Goal: Information Seeking & Learning: Learn about a topic

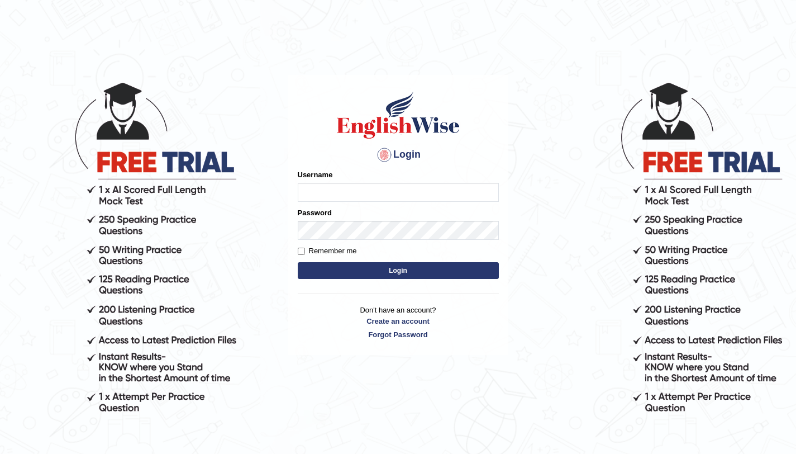
click at [398, 191] on input "Username" at bounding box center [398, 192] width 201 height 19
type input "aliahmad_parramatta"
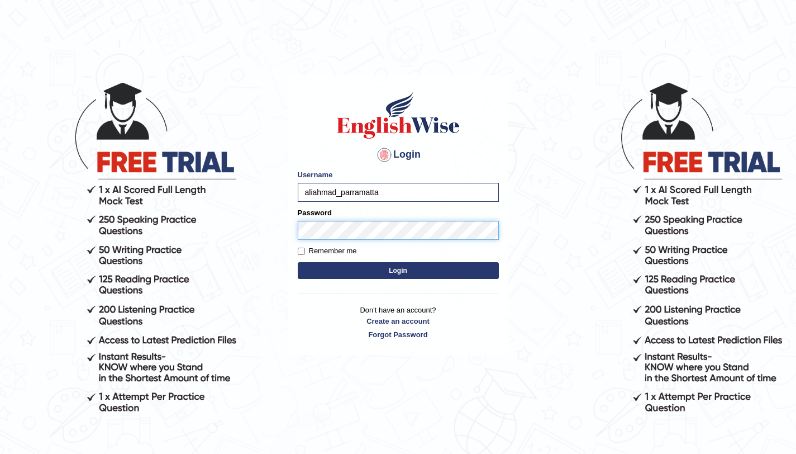
click at [298, 262] on button "Login" at bounding box center [398, 270] width 201 height 17
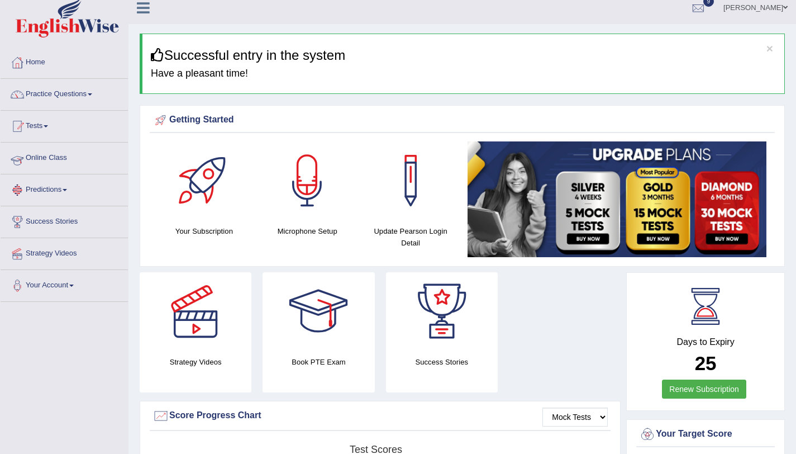
scroll to position [8, 0]
click at [67, 93] on link "Practice Questions" at bounding box center [64, 93] width 127 height 28
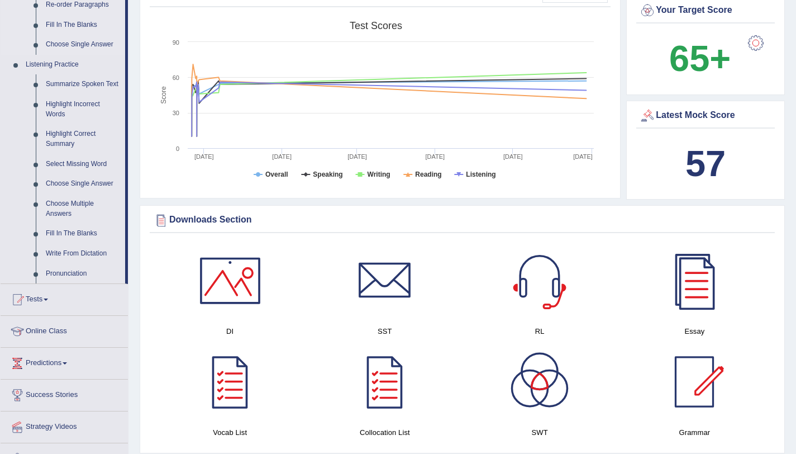
scroll to position [556, 0]
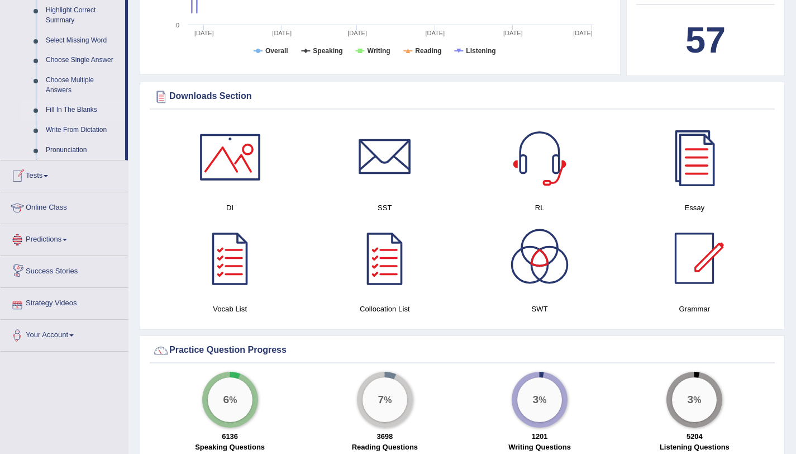
click at [88, 120] on link "Fill In The Blanks" at bounding box center [83, 110] width 84 height 20
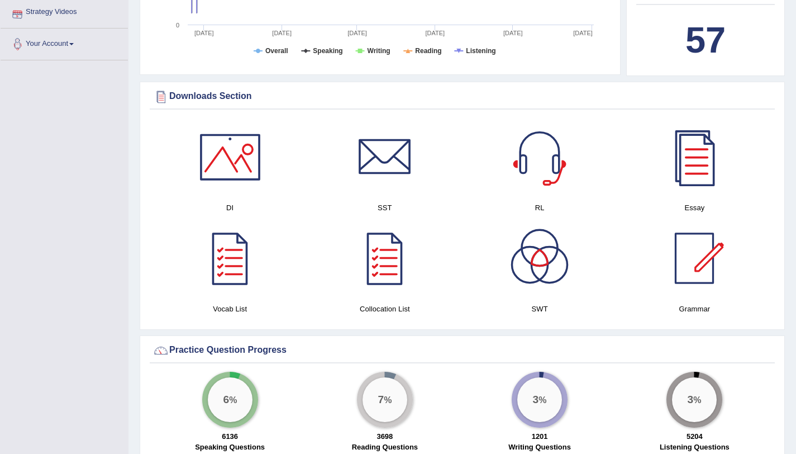
scroll to position [143, 0]
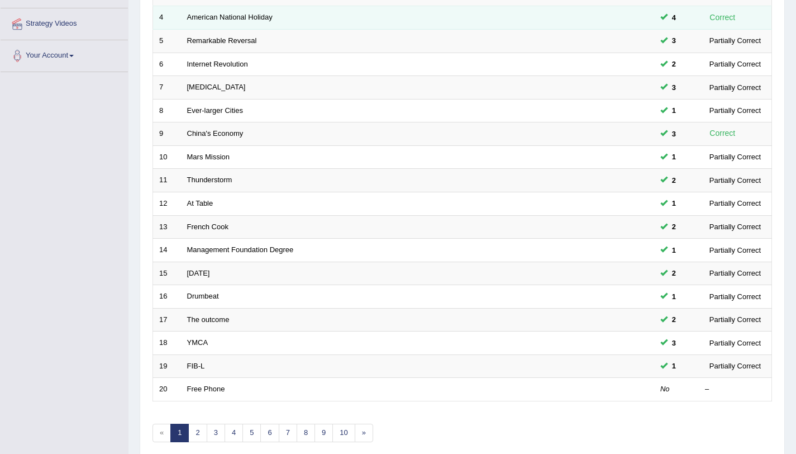
scroll to position [286, 0]
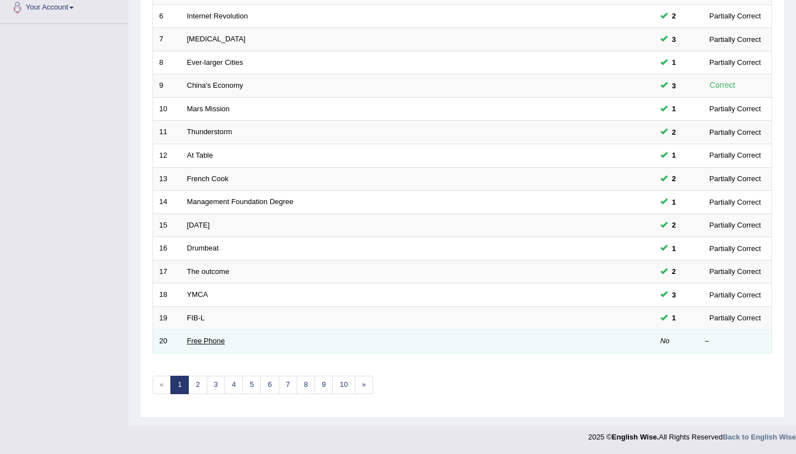
click at [211, 338] on link "Free Phone" at bounding box center [206, 340] width 38 height 8
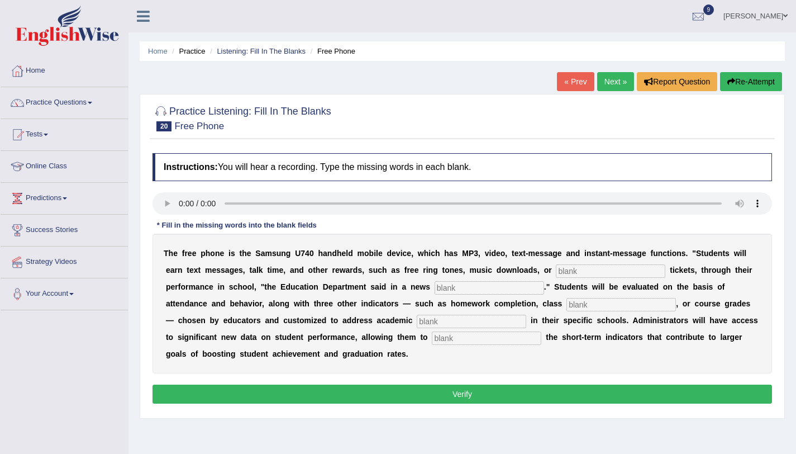
click at [581, 274] on input "text" at bounding box center [611, 270] width 110 height 13
type input "even"
click at [448, 289] on input "text" at bounding box center [490, 287] width 110 height 13
click at [456, 290] on input "text" at bounding box center [490, 287] width 110 height 13
click at [578, 273] on input "even" at bounding box center [611, 270] width 110 height 13
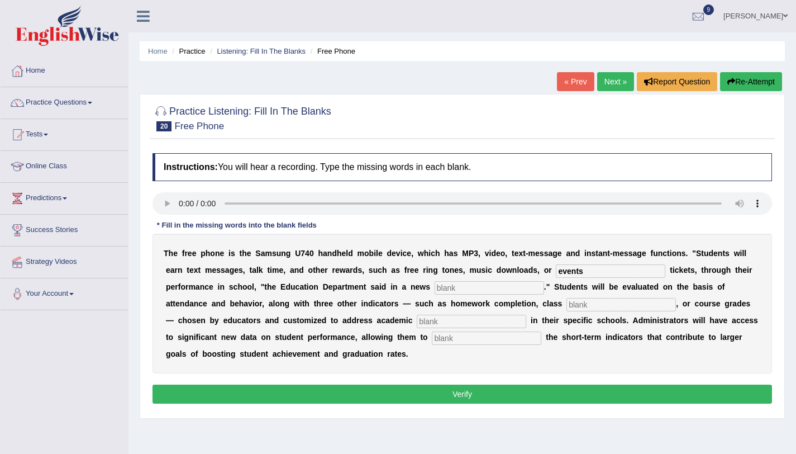
type input "events"
click at [494, 289] on input "text" at bounding box center [490, 287] width 110 height 13
click at [440, 282] on input "text" at bounding box center [490, 287] width 110 height 13
type input "release"
click at [567, 306] on input "text" at bounding box center [622, 304] width 110 height 13
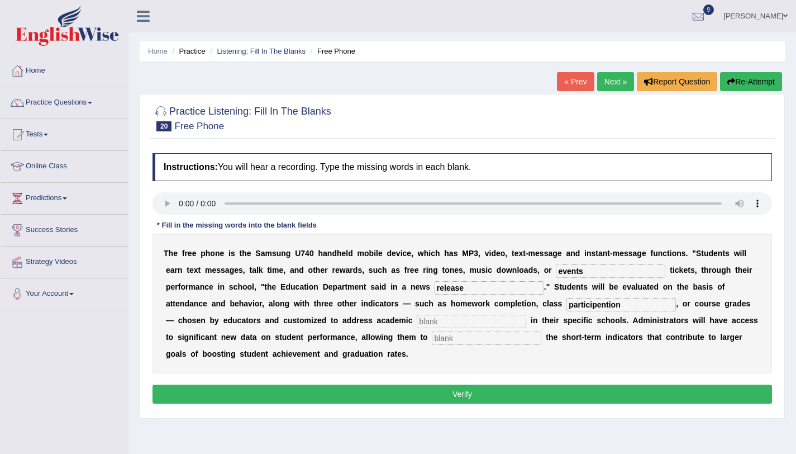
type input "participention"
click at [386, 329] on div "T h e f r e e p h o n e i s t h e S a m s u n g U 7 4 0 h a n d h e l d m o b i…" at bounding box center [463, 304] width 620 height 140
click at [417, 317] on input "text" at bounding box center [472, 321] width 110 height 13
click at [376, 345] on div "T h e f r e e p h o n e i s t h e S a m s u n g U 7 4 0 h a n d h e l d m o b i…" at bounding box center [463, 304] width 620 height 140
click at [432, 338] on input "text" at bounding box center [487, 337] width 110 height 13
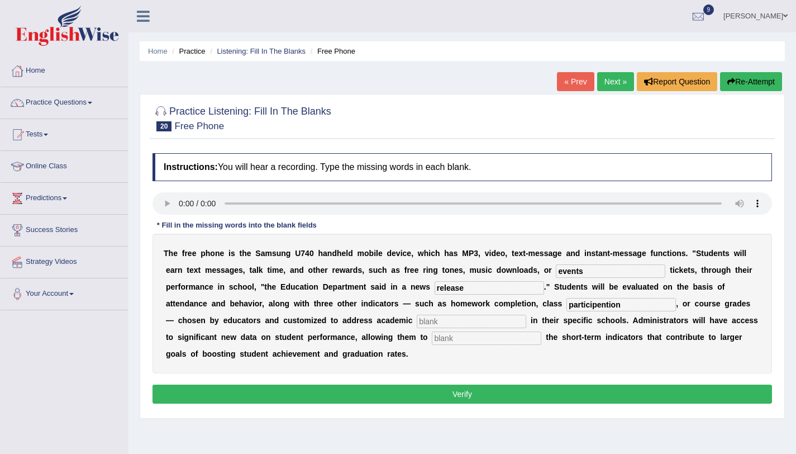
click at [586, 268] on input "events" at bounding box center [611, 270] width 110 height 13
type input "event"
click at [417, 325] on input "text" at bounding box center [472, 321] width 110 height 13
type input "prioratiy"
click at [432, 336] on input "text" at bounding box center [487, 337] width 110 height 13
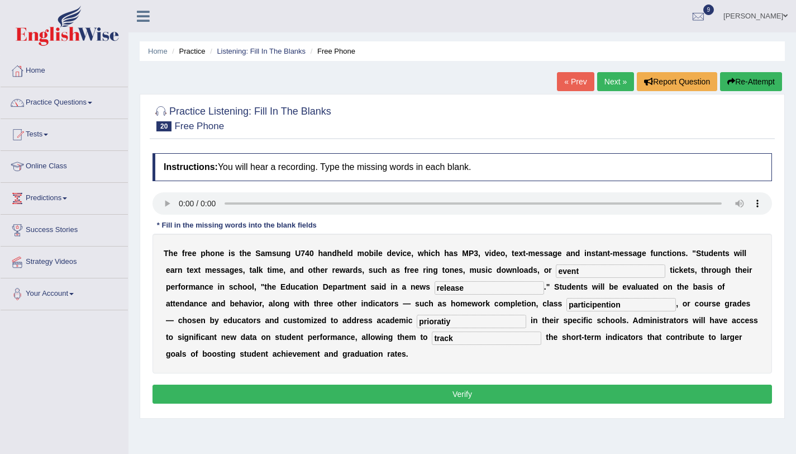
type input "track"
click at [417, 324] on input "prioratiy" at bounding box center [472, 321] width 110 height 13
click at [417, 326] on input "prioratiy" at bounding box center [472, 321] width 110 height 13
type input "prioritiy"
click at [567, 305] on input "participention" at bounding box center [622, 304] width 110 height 13
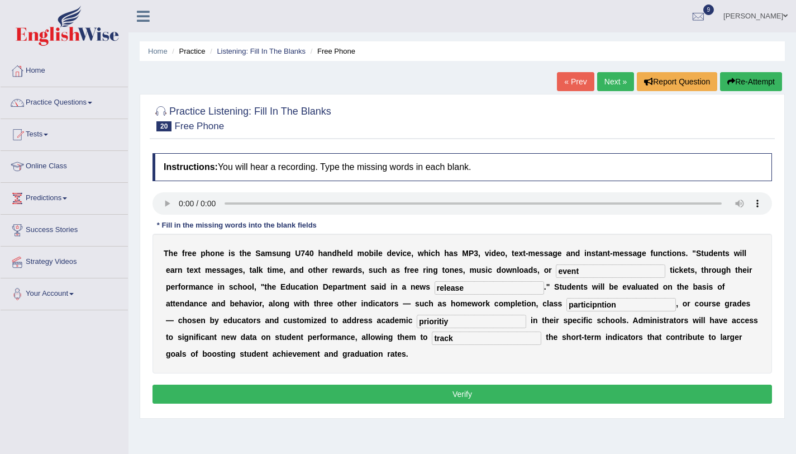
drag, startPoint x: 558, startPoint y: 307, endPoint x: 606, endPoint y: 308, distance: 48.1
click at [567, 307] on input "participntion" at bounding box center [622, 304] width 110 height 13
type input "participation"
click at [537, 391] on button "Verify" at bounding box center [463, 394] width 620 height 19
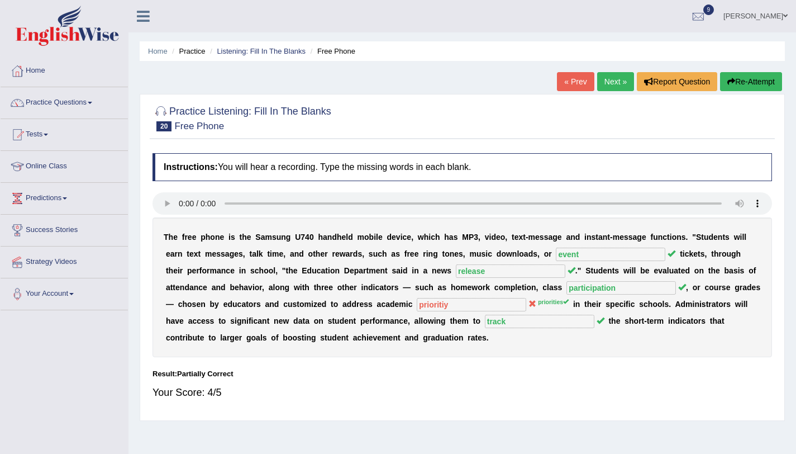
click at [734, 82] on button "Re-Attempt" at bounding box center [751, 81] width 62 height 19
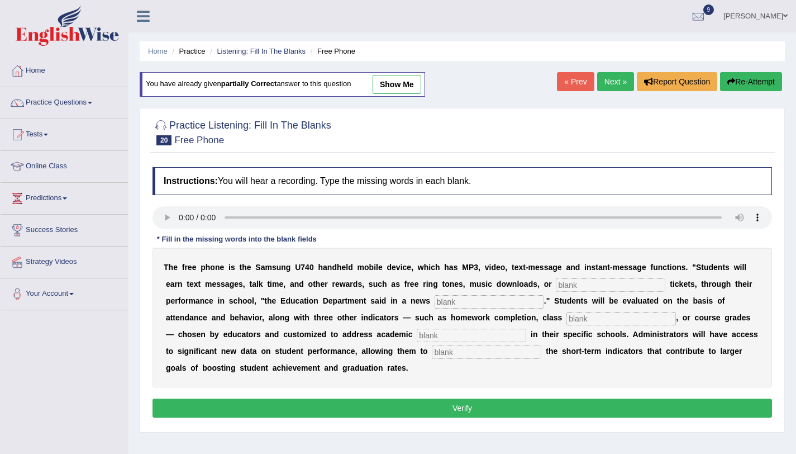
click at [614, 283] on input "text" at bounding box center [611, 284] width 110 height 13
type input "even"
click at [448, 303] on input "text" at bounding box center [490, 301] width 110 height 13
type input "l"
type input "release"
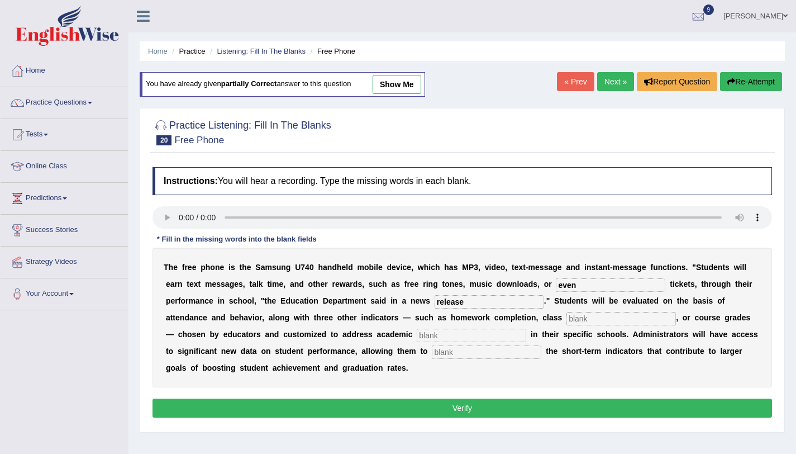
click at [567, 317] on input "text" at bounding box center [622, 318] width 110 height 13
type input "participation"
click at [430, 336] on input "text" at bounding box center [472, 335] width 110 height 13
type input "priorities"
click at [432, 345] on input "text" at bounding box center [487, 351] width 110 height 13
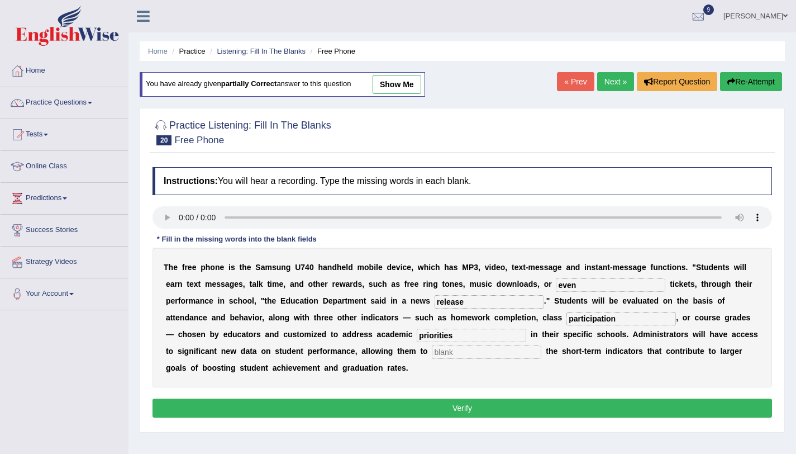
click at [432, 354] on input "text" at bounding box center [487, 351] width 110 height 13
click at [432, 353] on input "text" at bounding box center [487, 351] width 110 height 13
type input "track"
click at [363, 409] on button "Verify" at bounding box center [463, 408] width 620 height 19
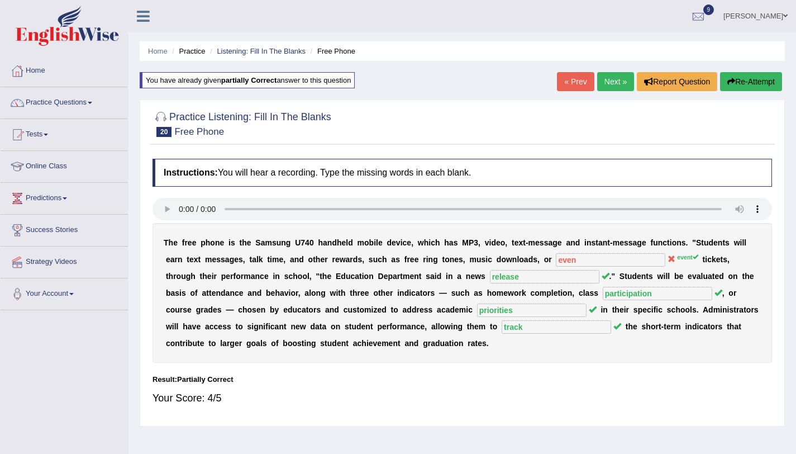
click at [608, 90] on link "Next »" at bounding box center [615, 81] width 37 height 19
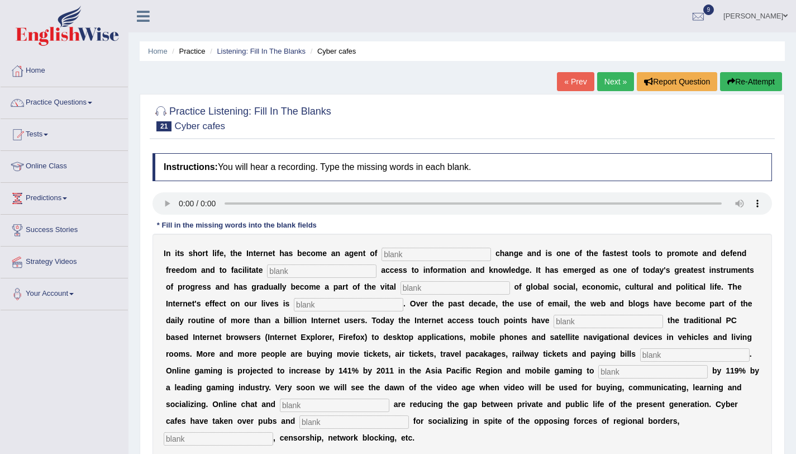
click at [453, 252] on input "text" at bounding box center [437, 254] width 110 height 13
type input "revulotinary"
click at [327, 277] on input "text" at bounding box center [322, 270] width 110 height 13
type input "democartic"
click at [401, 290] on input "text" at bounding box center [456, 287] width 110 height 13
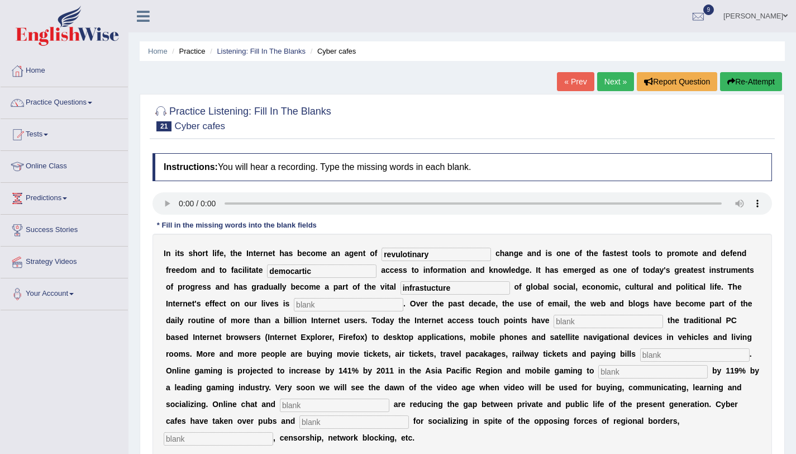
type input "infrastucture"
click at [294, 307] on input "text" at bounding box center [349, 304] width 110 height 13
type input "prevacive"
click at [554, 321] on input "text" at bounding box center [609, 321] width 110 height 13
type input "outgrownd"
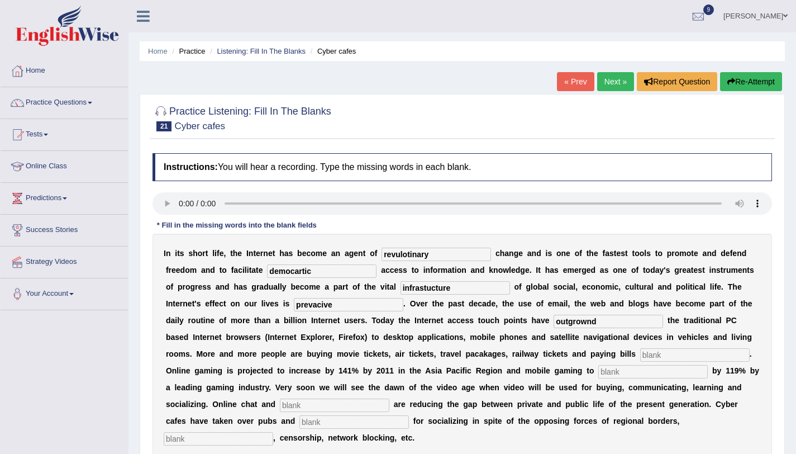
click at [641, 357] on input "text" at bounding box center [696, 354] width 110 height 13
type input "online"
click at [599, 369] on input "text" at bounding box center [654, 371] width 110 height 13
click at [599, 376] on input "increse" at bounding box center [654, 371] width 110 height 13
type input "increase"
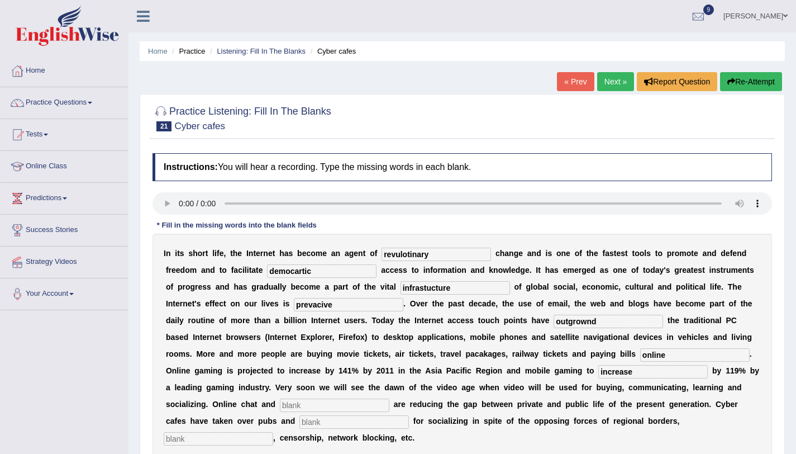
click at [280, 405] on input "text" at bounding box center [335, 405] width 110 height 13
type input "s"
type input "reducing"
click at [300, 421] on input "text" at bounding box center [355, 421] width 110 height 13
type input "bars"
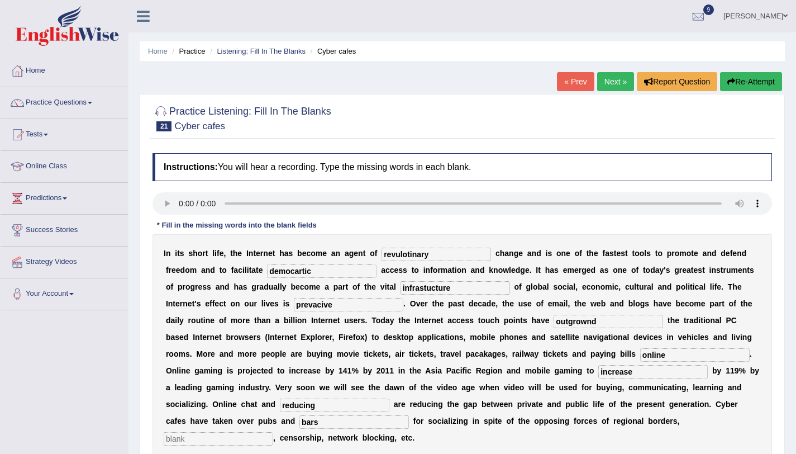
click at [273, 432] on input "text" at bounding box center [219, 438] width 110 height 13
type input "copyright"
click at [415, 258] on input "revulotinary" at bounding box center [437, 254] width 110 height 13
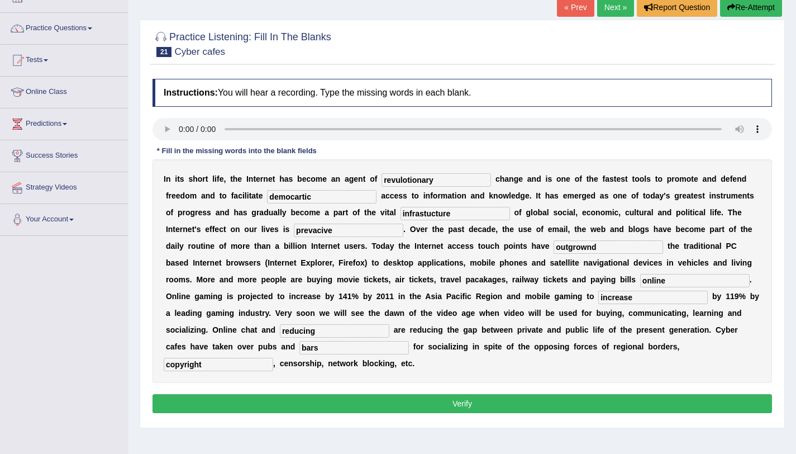
scroll to position [133, 0]
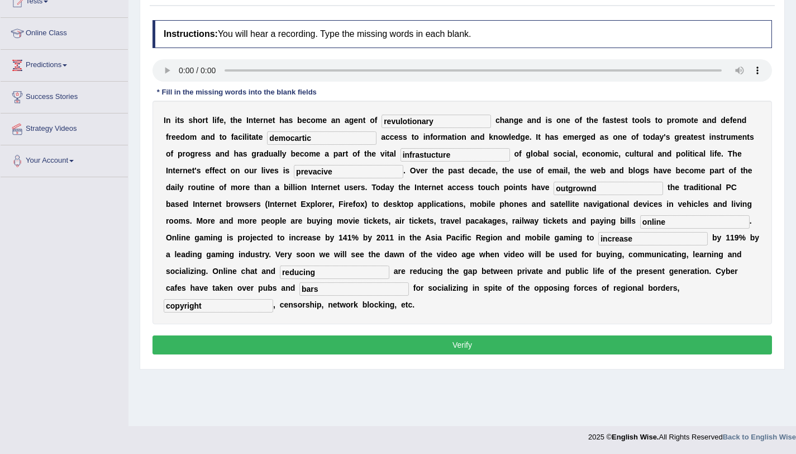
type input "revulotionary"
click at [468, 336] on button "Verify" at bounding box center [463, 344] width 620 height 19
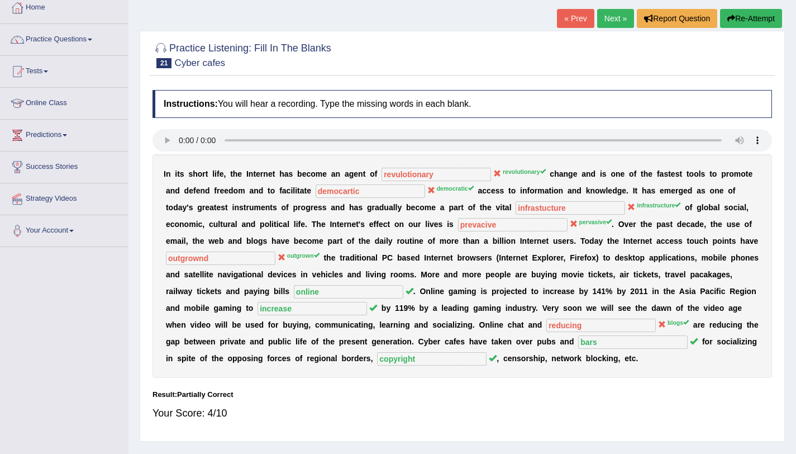
scroll to position [0, 0]
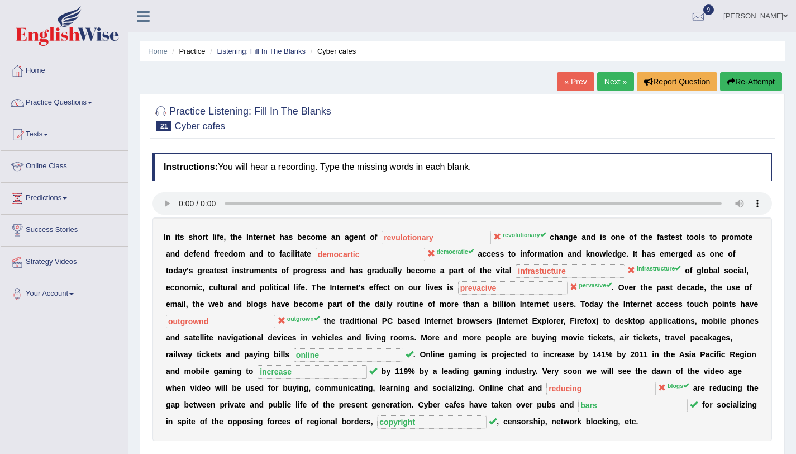
click at [748, 80] on button "Re-Attempt" at bounding box center [751, 81] width 62 height 19
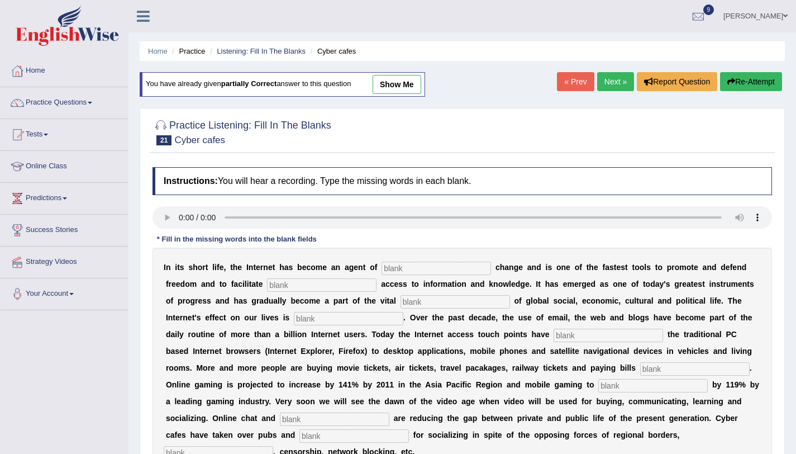
click at [413, 266] on input "text" at bounding box center [437, 268] width 110 height 13
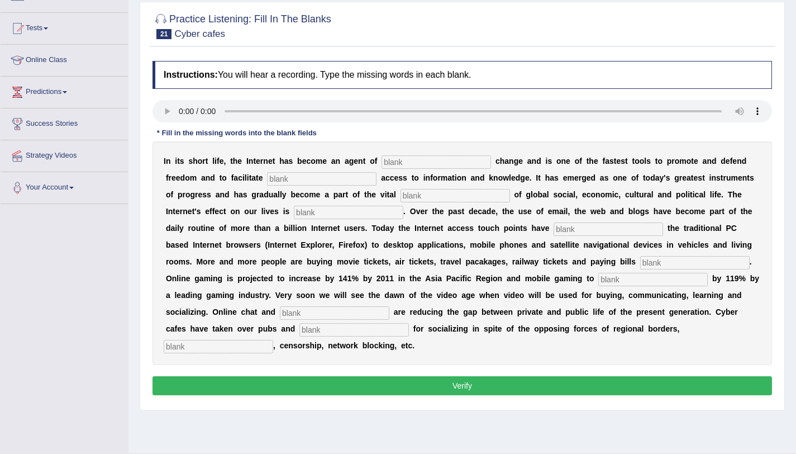
scroll to position [133, 0]
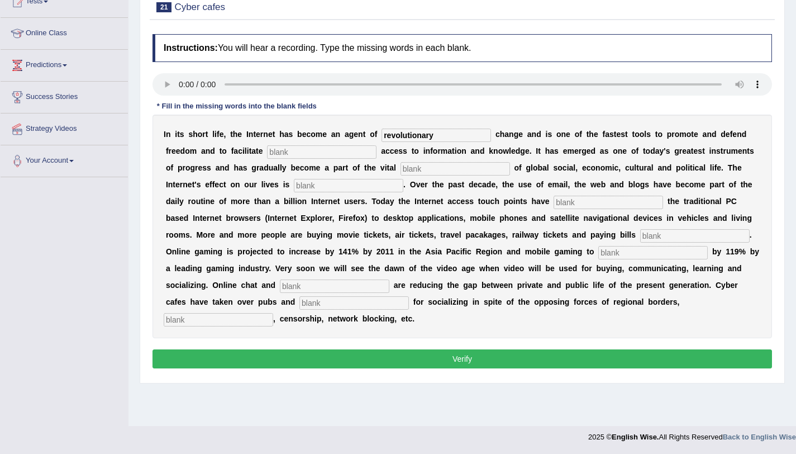
type input "revolutionary"
click at [310, 153] on input "text" at bounding box center [322, 151] width 110 height 13
type input "democratic"
click at [401, 168] on input "text" at bounding box center [456, 168] width 110 height 13
type input "infrastructure"
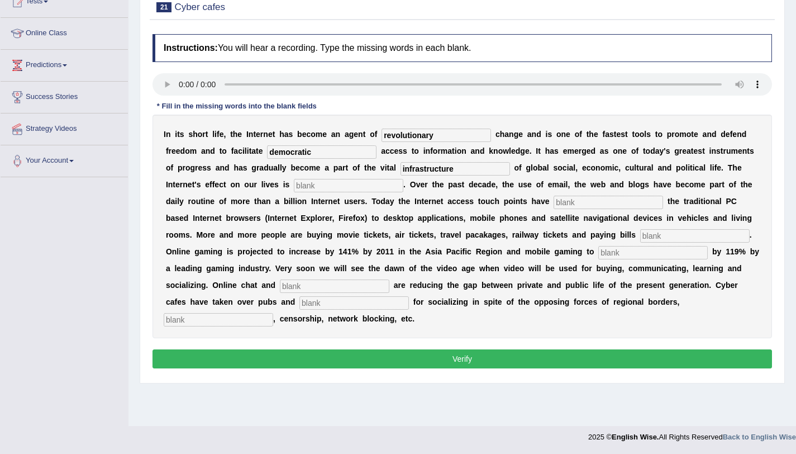
click at [327, 187] on input "text" at bounding box center [349, 185] width 110 height 13
type input "prevaisive"
click at [554, 204] on input "text" at bounding box center [609, 202] width 110 height 13
type input "outgrown"
click at [641, 239] on input "text" at bounding box center [696, 235] width 110 height 13
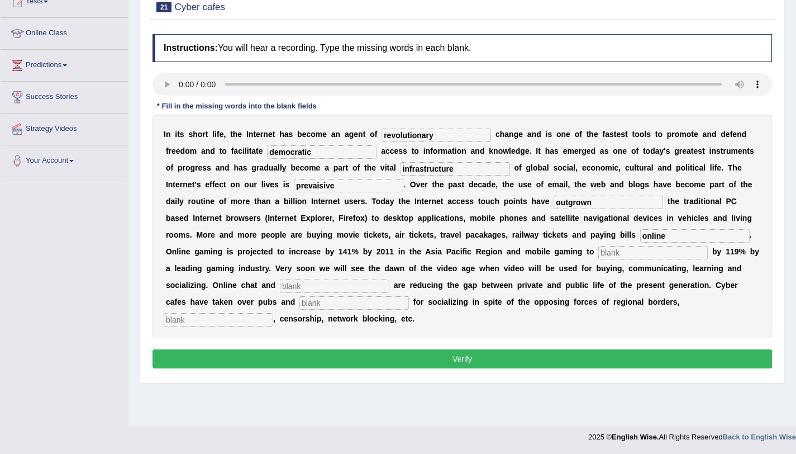
type input "online"
click at [599, 258] on input "text" at bounding box center [654, 252] width 110 height 13
type input "increase"
click at [280, 282] on input "text" at bounding box center [335, 285] width 110 height 13
click at [280, 288] on input "text" at bounding box center [335, 285] width 110 height 13
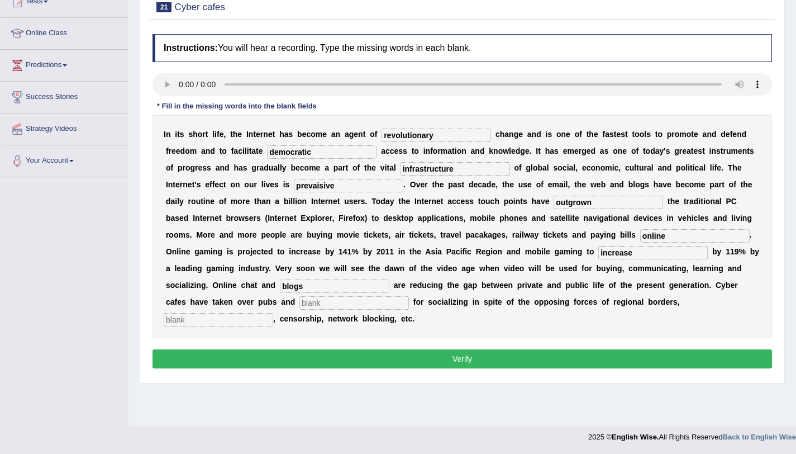
type input "blogs"
click at [300, 307] on input "text" at bounding box center [355, 302] width 110 height 13
type input "bars"
click at [273, 313] on input "text" at bounding box center [219, 319] width 110 height 13
type input "copyright"
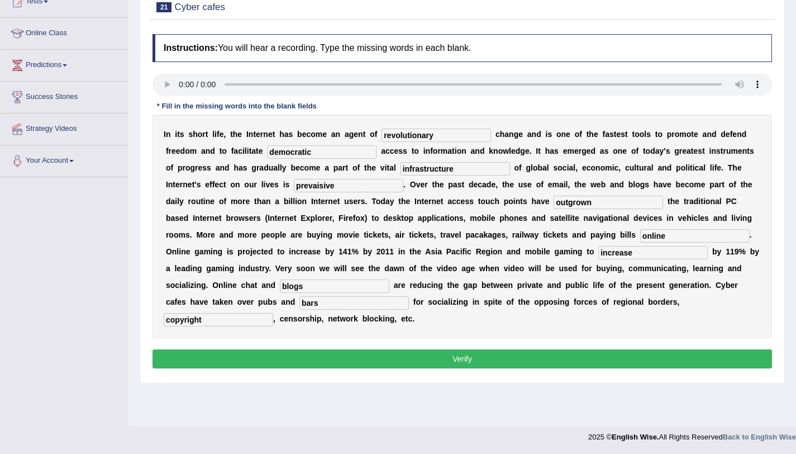
click at [540, 359] on button "Verify" at bounding box center [463, 358] width 620 height 19
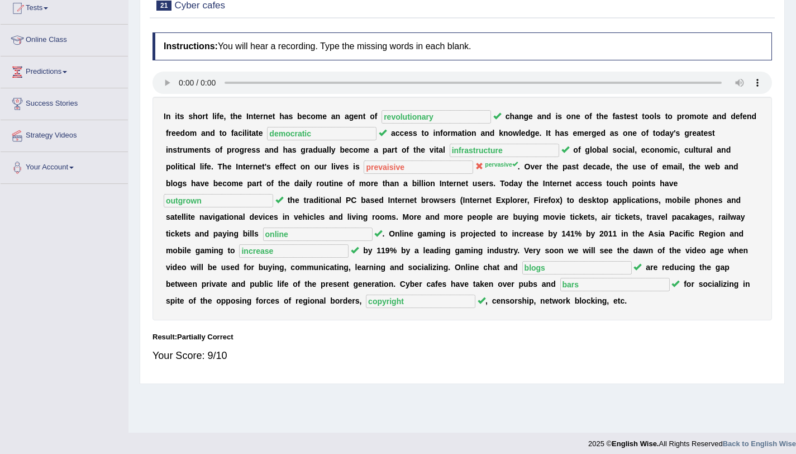
scroll to position [0, 0]
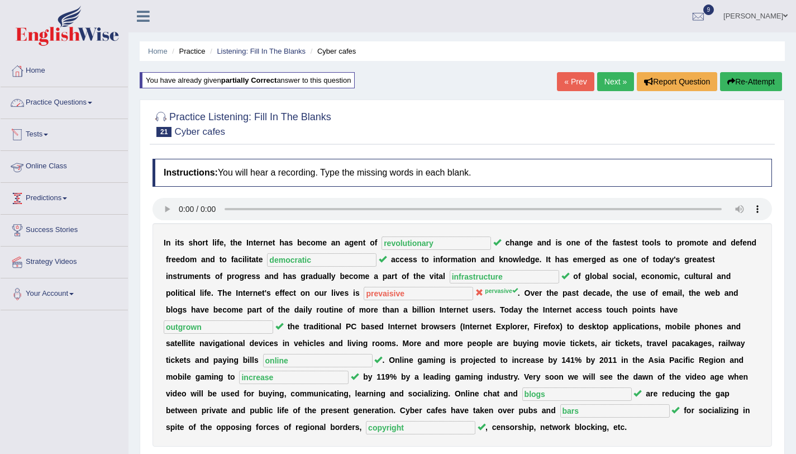
click at [78, 102] on link "Practice Questions" at bounding box center [64, 101] width 127 height 28
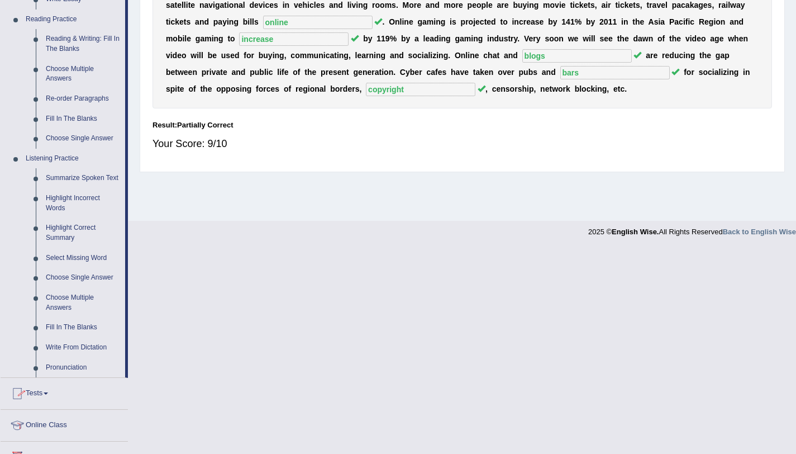
scroll to position [464, 0]
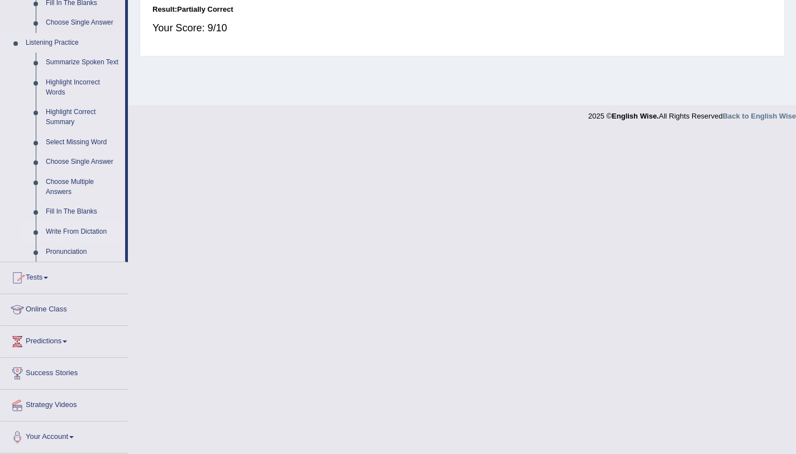
click at [68, 232] on link "Write From Dictation" at bounding box center [83, 232] width 84 height 20
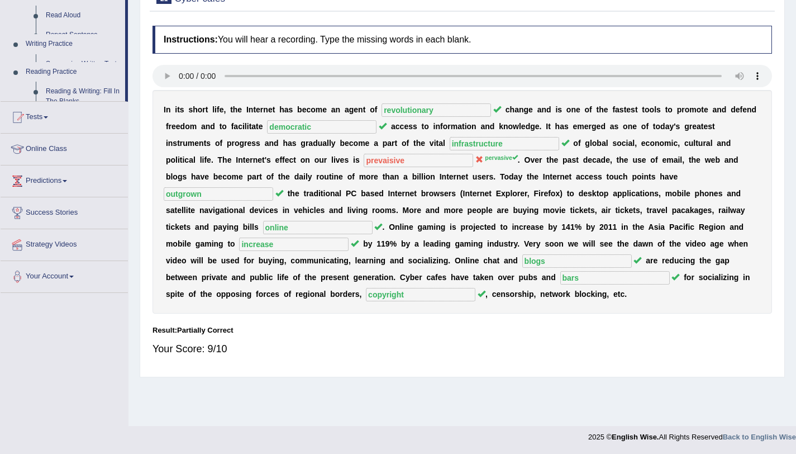
scroll to position [133, 0]
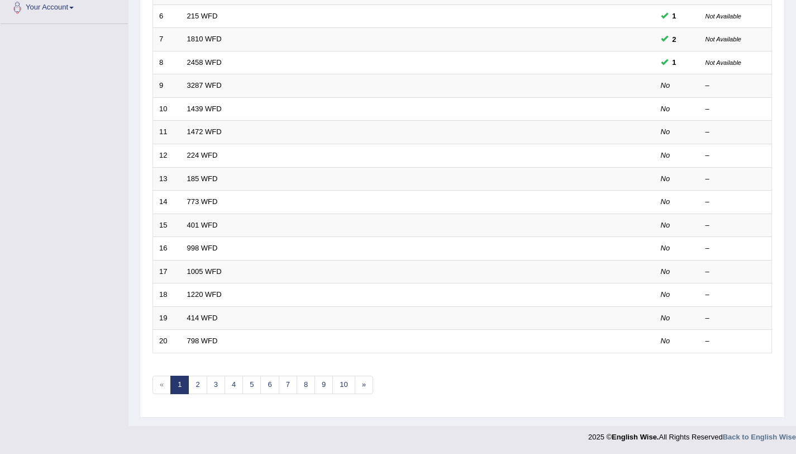
scroll to position [56, 0]
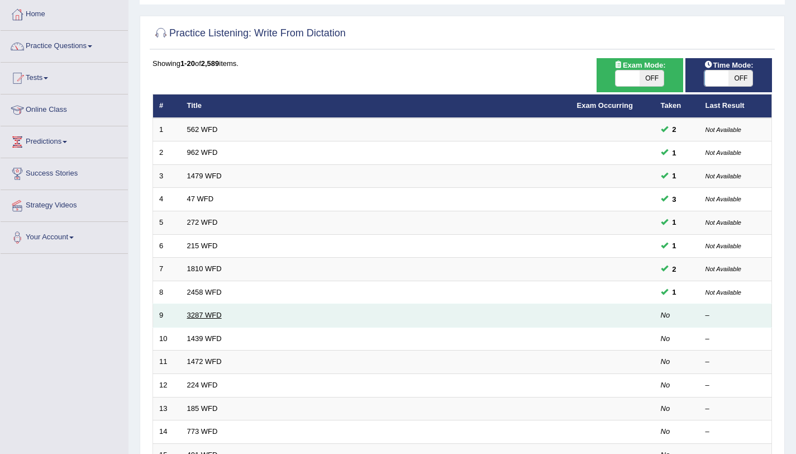
click at [198, 312] on link "3287 WFD" at bounding box center [204, 315] width 35 height 8
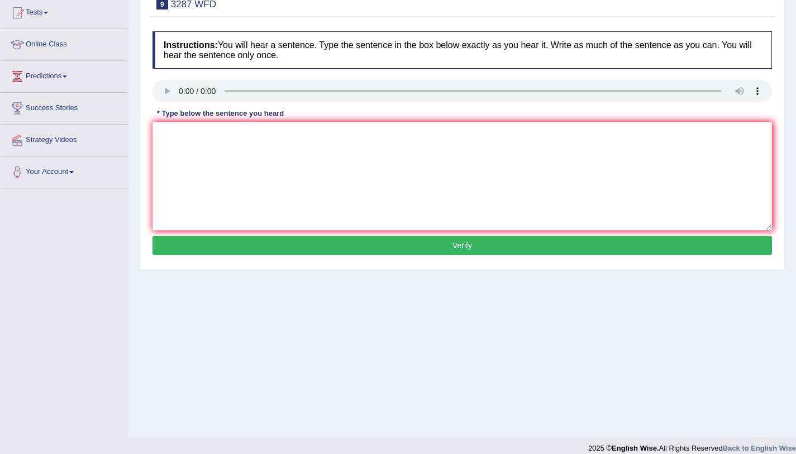
scroll to position [133, 0]
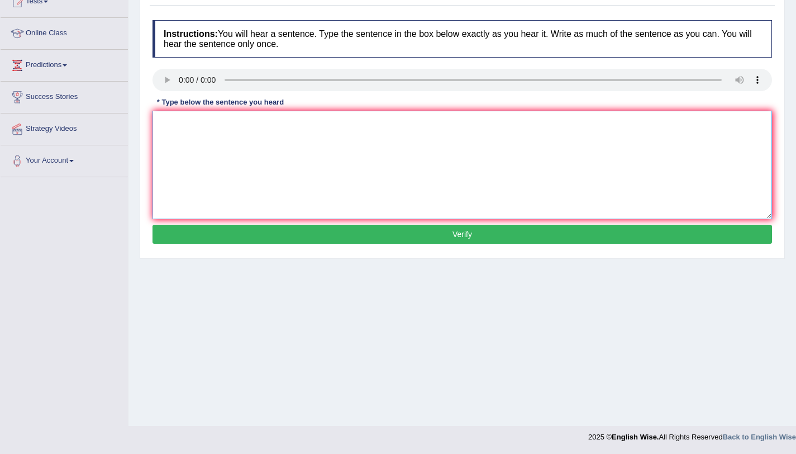
click at [221, 154] on textarea at bounding box center [463, 165] width 620 height 108
type textarea "New articals published regarding university last week."
click at [325, 238] on button "Verify" at bounding box center [463, 234] width 620 height 19
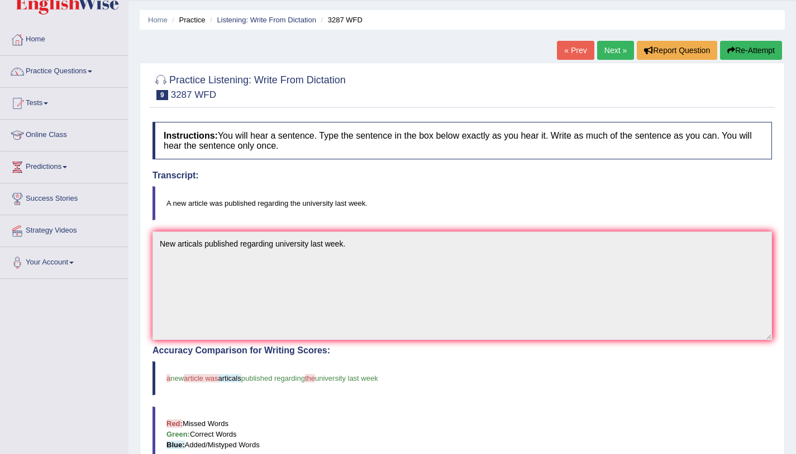
scroll to position [0, 0]
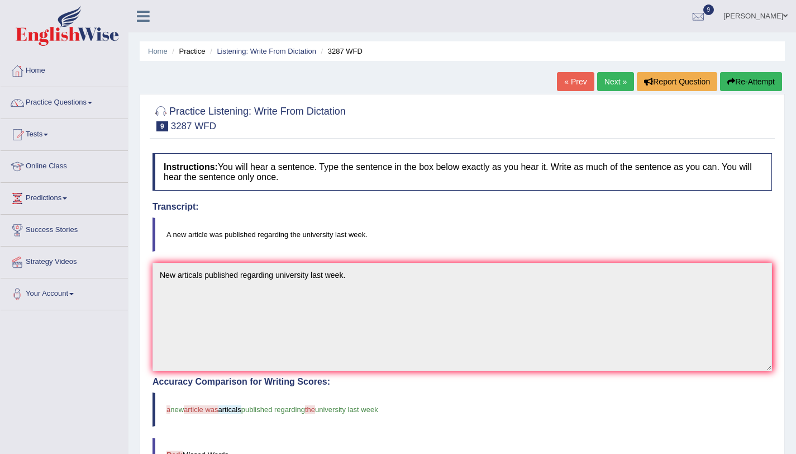
click at [739, 76] on button "Re-Attempt" at bounding box center [751, 81] width 62 height 19
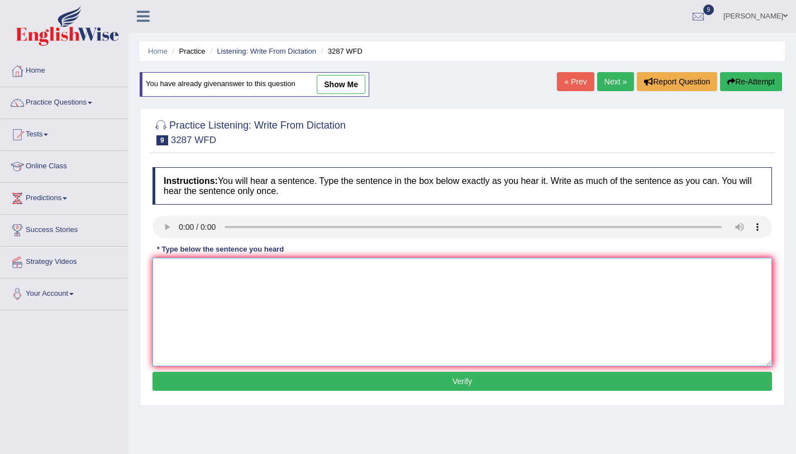
click at [313, 284] on textarea at bounding box center [463, 312] width 620 height 108
click at [208, 274] on textarea "A new articals published" at bounding box center [463, 312] width 620 height 108
click at [272, 273] on textarea "A new articals was published" at bounding box center [463, 312] width 620 height 108
type textarea "A new articals was published regarding the university last week."
click at [235, 390] on button "Verify" at bounding box center [463, 381] width 620 height 19
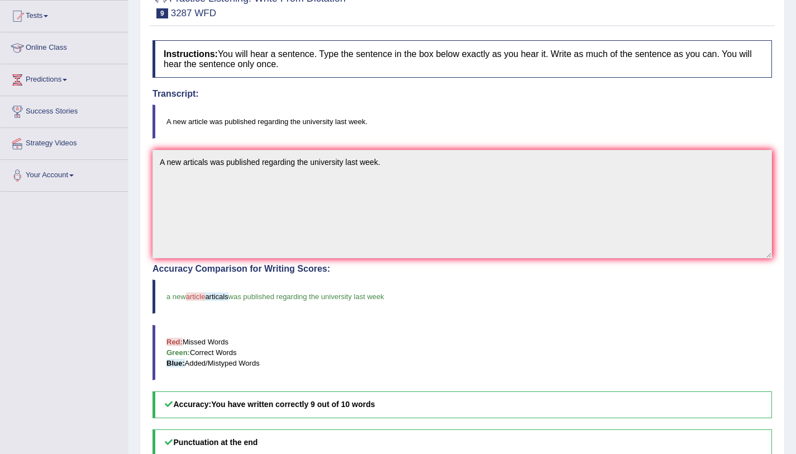
scroll to position [13, 0]
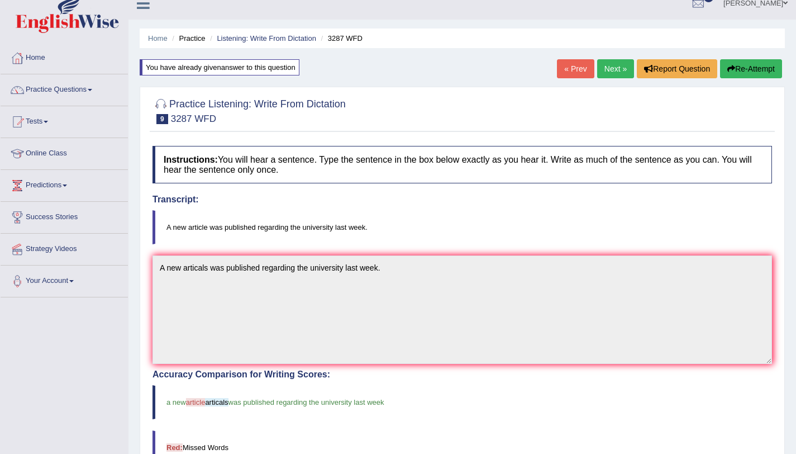
click at [614, 71] on link "Next »" at bounding box center [615, 68] width 37 height 19
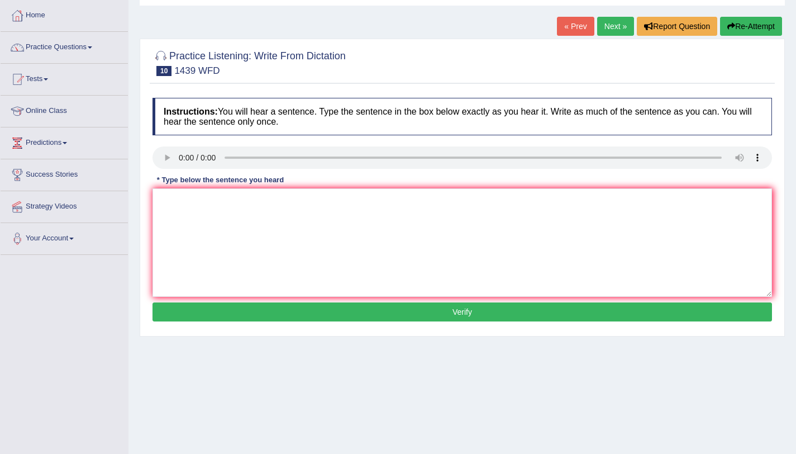
scroll to position [103, 0]
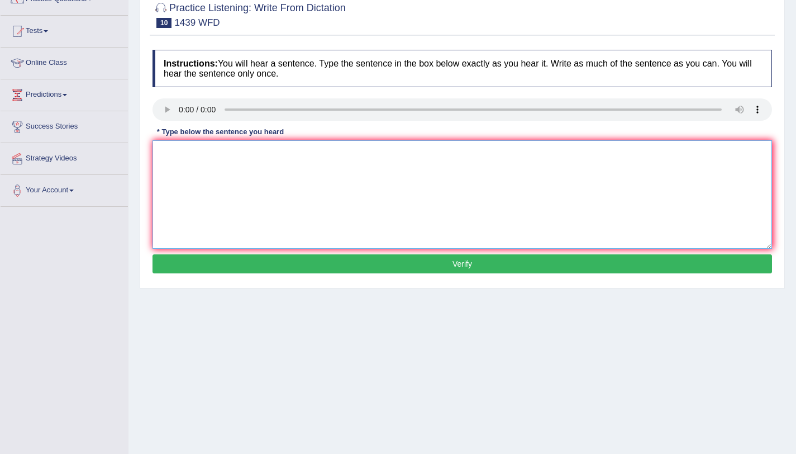
click at [195, 168] on textarea at bounding box center [463, 194] width 620 height 108
type textarea "The fiction books just pass the counter."
click at [433, 273] on div "Instructions: You will hear a sentence. Type the sentence in the box below exac…" at bounding box center [462, 163] width 625 height 238
click at [433, 272] on button "Verify" at bounding box center [463, 263] width 620 height 19
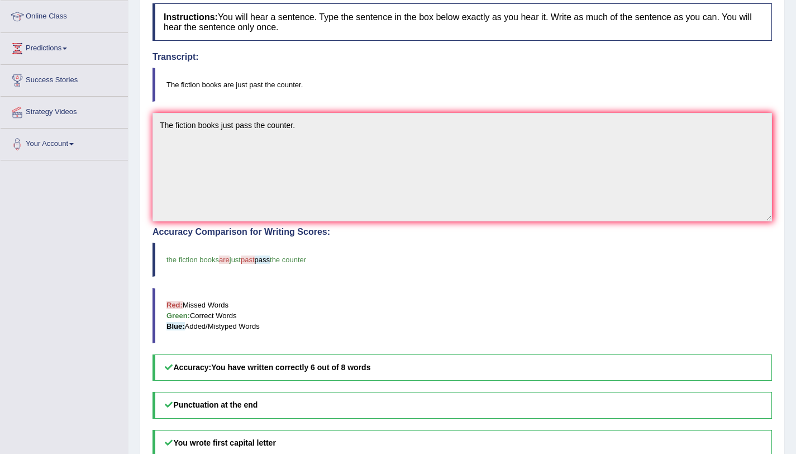
scroll to position [0, 0]
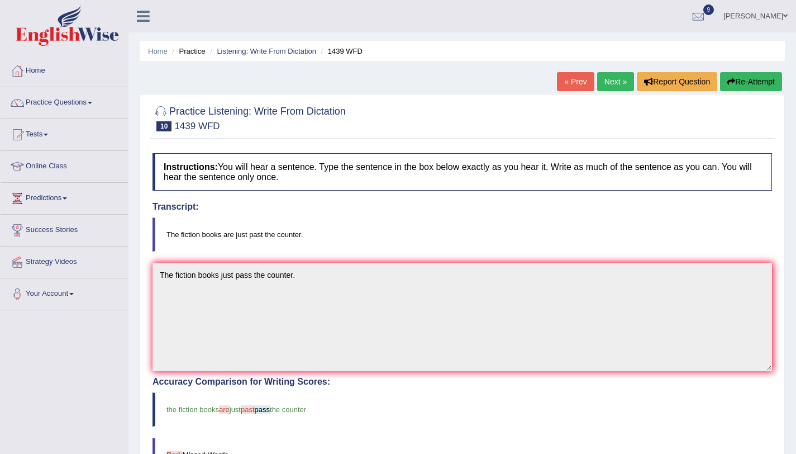
click at [732, 84] on icon "button" at bounding box center [732, 82] width 8 height 8
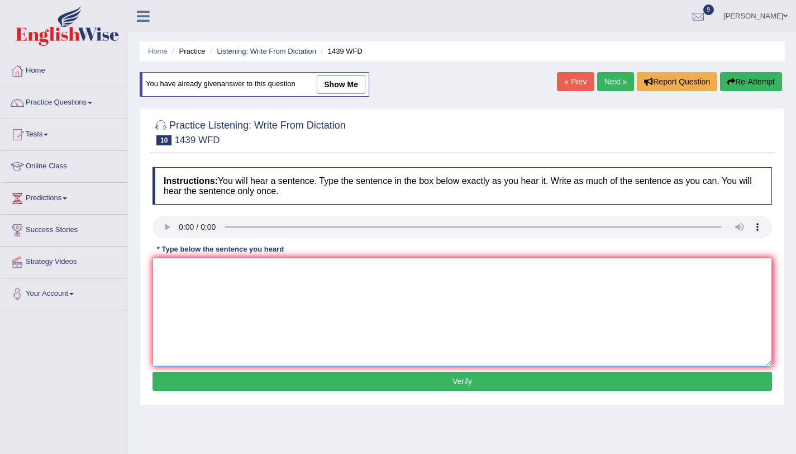
click at [282, 321] on textarea at bounding box center [463, 312] width 620 height 108
type textarea "The fiction books are just past the counter."
click at [348, 382] on button "Verify" at bounding box center [463, 381] width 620 height 19
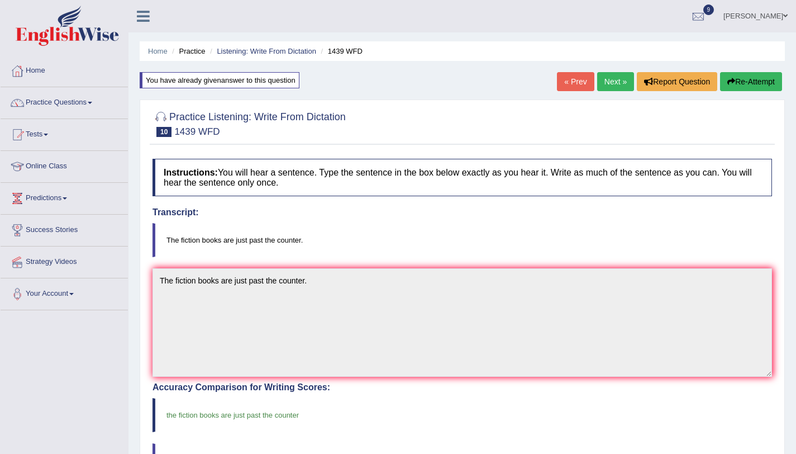
click at [602, 83] on link "Next »" at bounding box center [615, 81] width 37 height 19
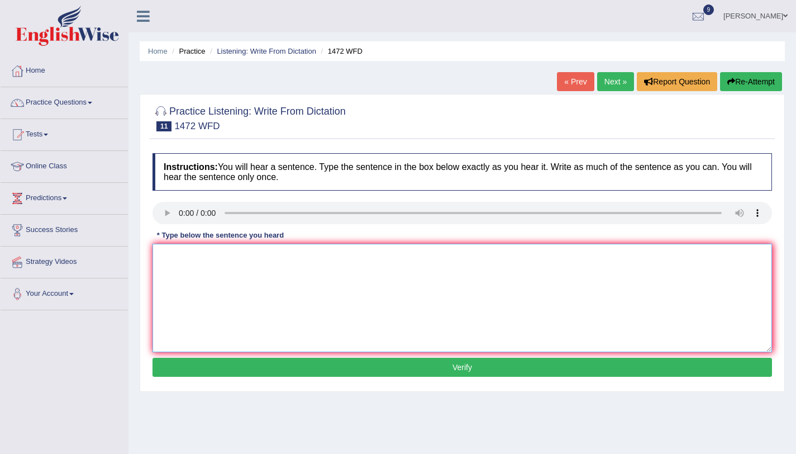
click at [185, 291] on textarea at bounding box center [463, 298] width 620 height 108
type textarea "t"
click at [296, 260] on textarea "The local government had adopted infrstructure" at bounding box center [463, 298] width 620 height 108
click at [338, 255] on textarea "The local government had adopted infrastructure" at bounding box center [463, 298] width 620 height 108
type textarea "The local government had adopted infrastructure development."
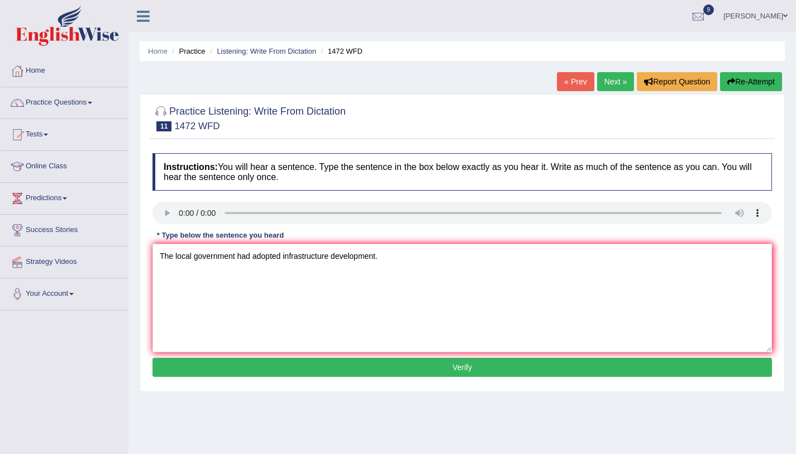
click at [273, 365] on button "Verify" at bounding box center [463, 367] width 620 height 19
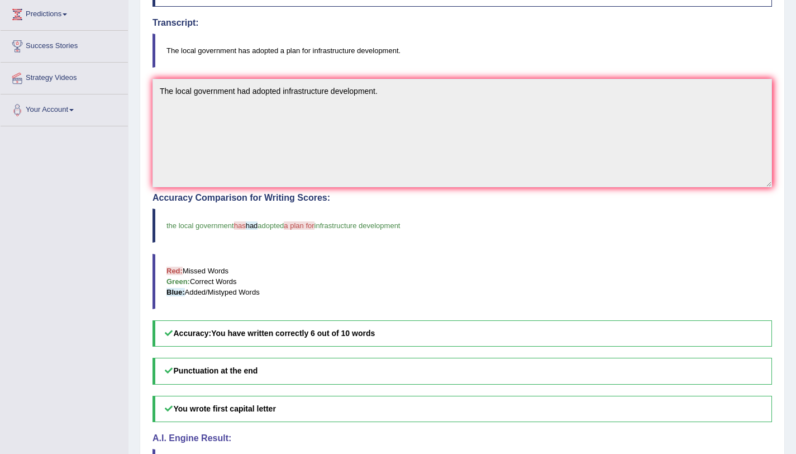
scroll to position [46, 0]
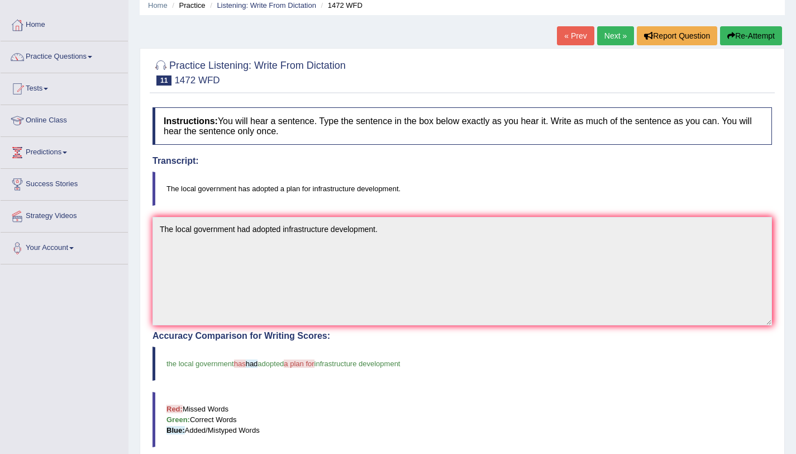
click at [611, 40] on link "Next »" at bounding box center [615, 35] width 37 height 19
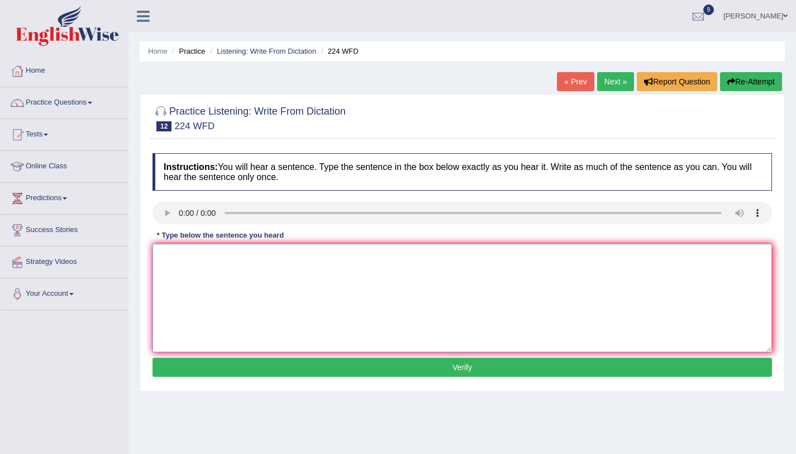
click at [232, 270] on textarea at bounding box center [463, 298] width 620 height 108
click at [260, 271] on textarea at bounding box center [463, 298] width 620 height 108
type textarea "In winter get hars and heater."
click at [199, 358] on button "Verify" at bounding box center [463, 367] width 620 height 19
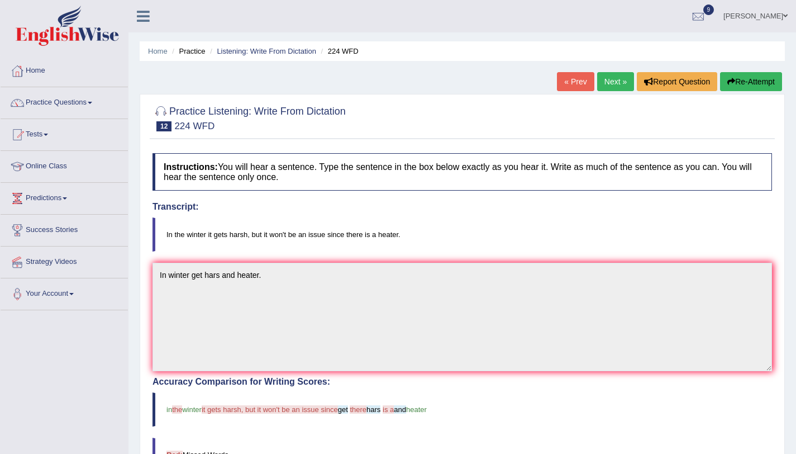
click at [620, 89] on link "Next »" at bounding box center [615, 81] width 37 height 19
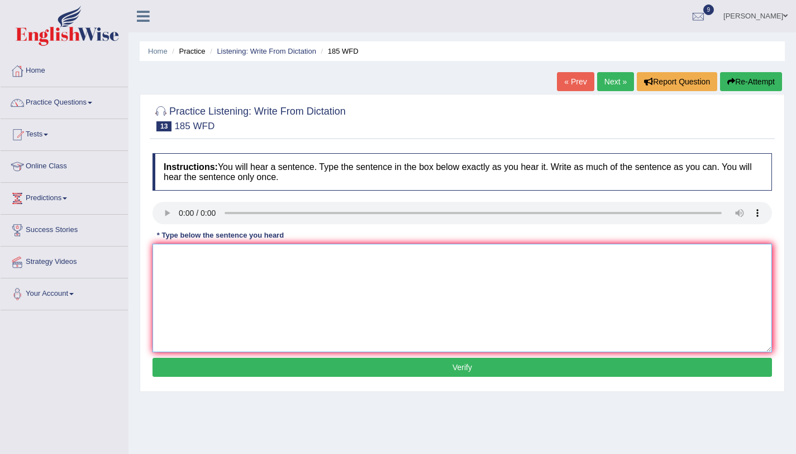
click at [214, 320] on textarea at bounding box center [463, 298] width 620 height 108
click at [229, 297] on textarea at bounding box center [463, 298] width 620 height 108
type textarea "Researchers says many students failed academic results."
click at [337, 382] on div "Instructions: You will hear a sentence. Type the sentence in the box below exac…" at bounding box center [462, 267] width 625 height 238
click at [337, 375] on button "Verify" at bounding box center [463, 367] width 620 height 19
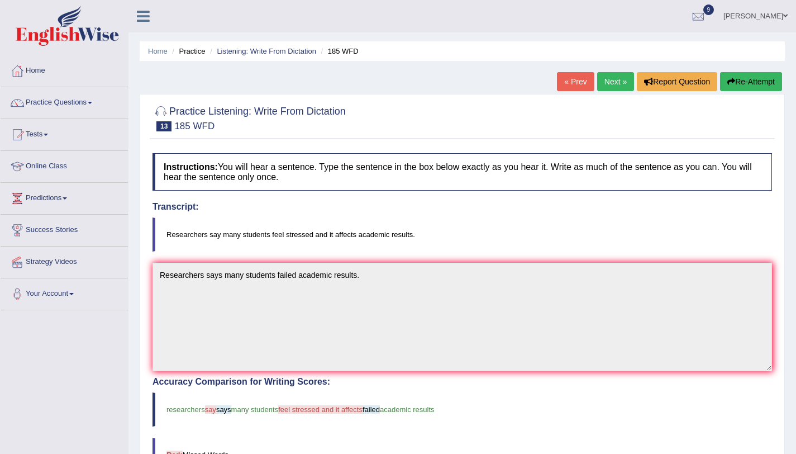
click at [739, 80] on button "Re-Attempt" at bounding box center [751, 81] width 62 height 19
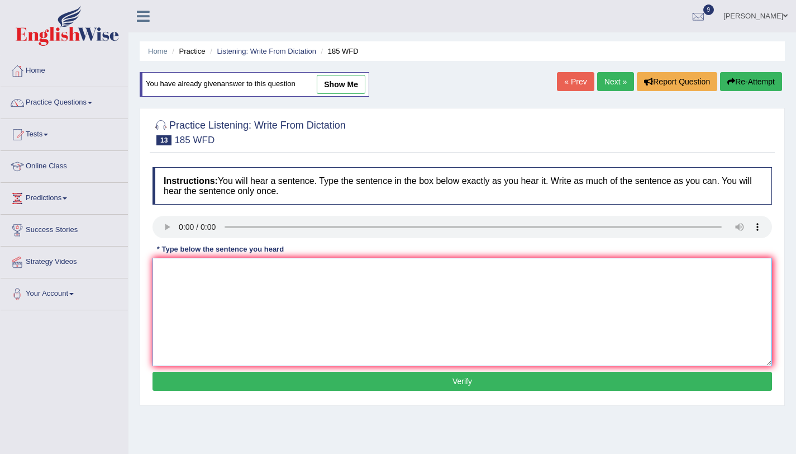
click at [189, 283] on textarea at bounding box center [463, 312] width 620 height 108
click at [548, 324] on textarea at bounding box center [463, 312] width 620 height 108
type textarea "Researchers say many students feel stressed is affected failed academic results."
click at [508, 377] on button "Verify" at bounding box center [463, 381] width 620 height 19
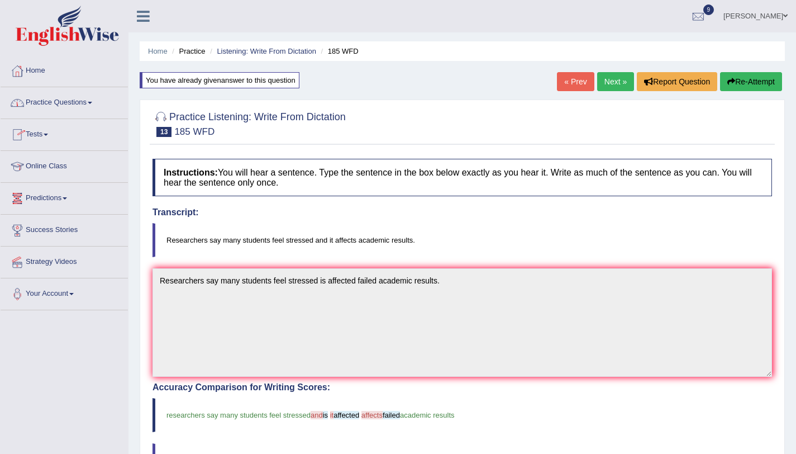
click at [65, 104] on link "Practice Questions" at bounding box center [64, 101] width 127 height 28
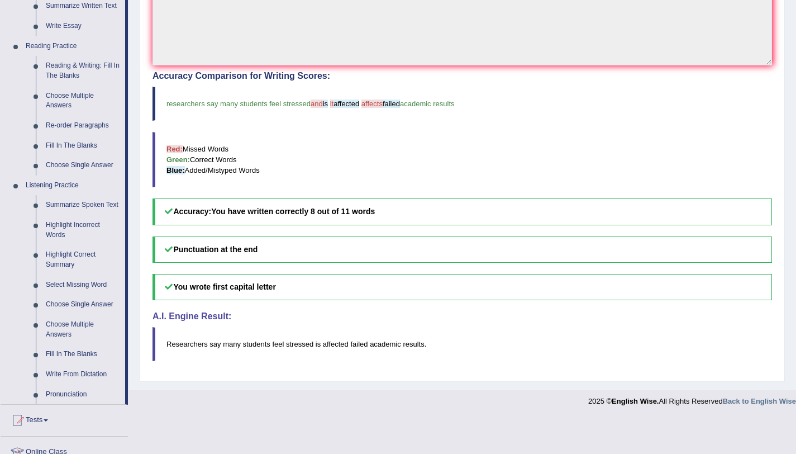
scroll to position [464, 0]
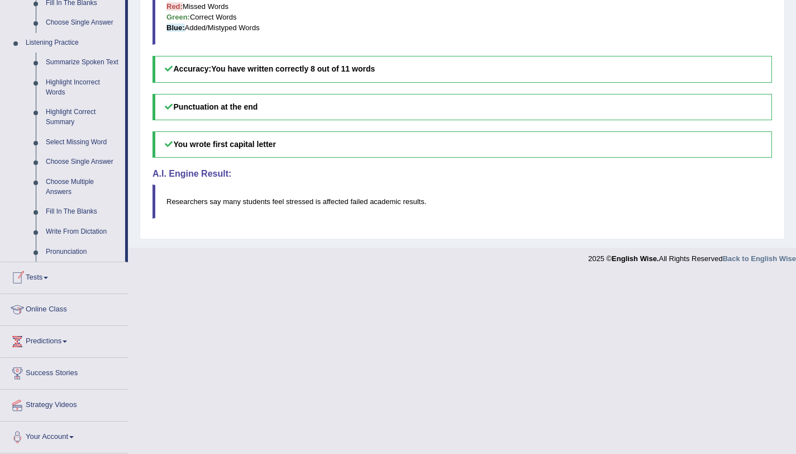
click at [48, 277] on span at bounding box center [46, 278] width 4 height 2
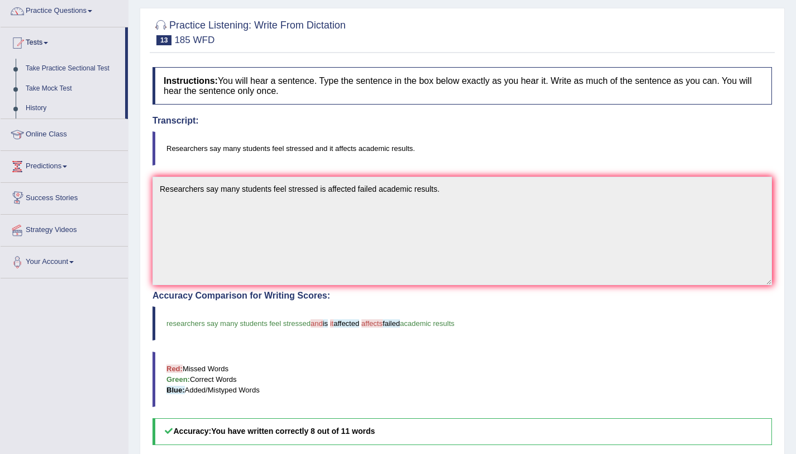
scroll to position [0, 0]
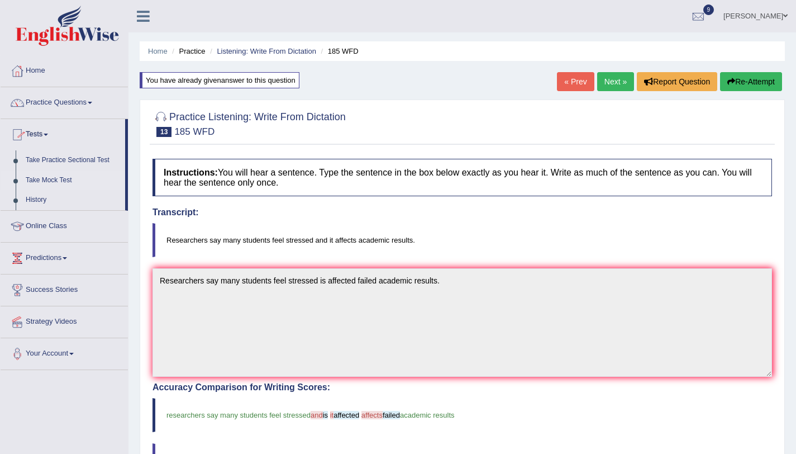
click at [72, 181] on link "Take Mock Test" at bounding box center [73, 180] width 105 height 20
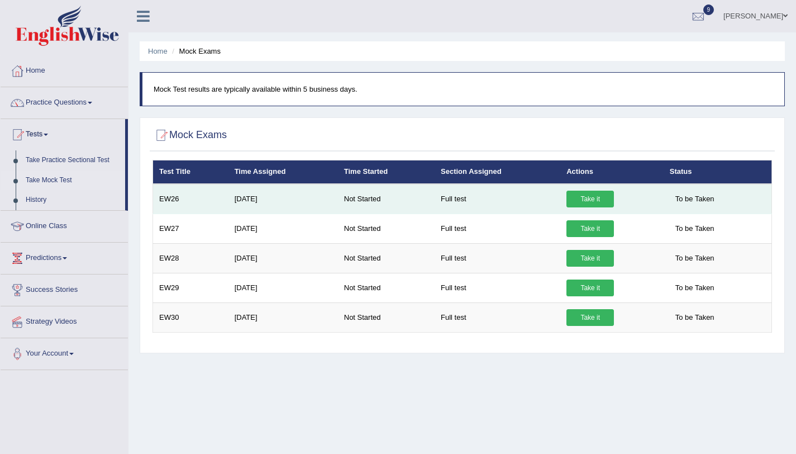
click at [606, 200] on link "Take it" at bounding box center [591, 199] width 48 height 17
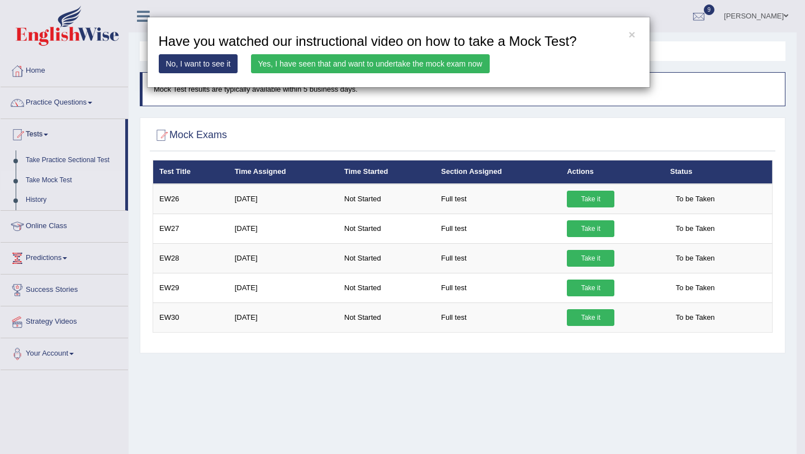
click at [333, 65] on link "Yes, I have seen that and want to undertake the mock exam now" at bounding box center [370, 63] width 239 height 19
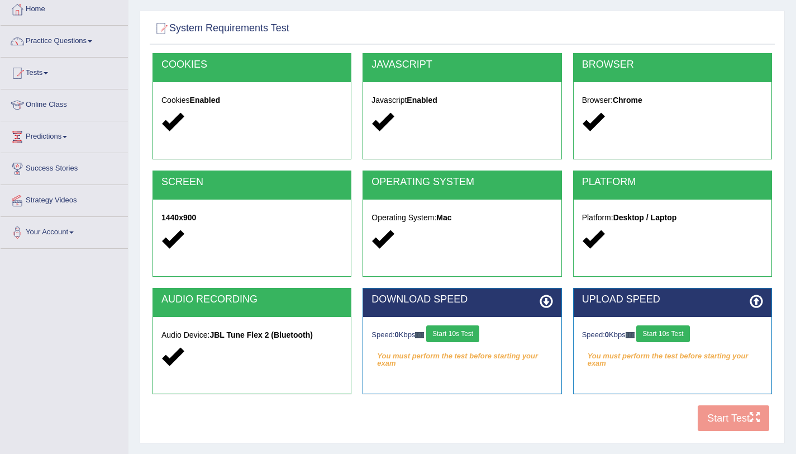
scroll to position [108, 0]
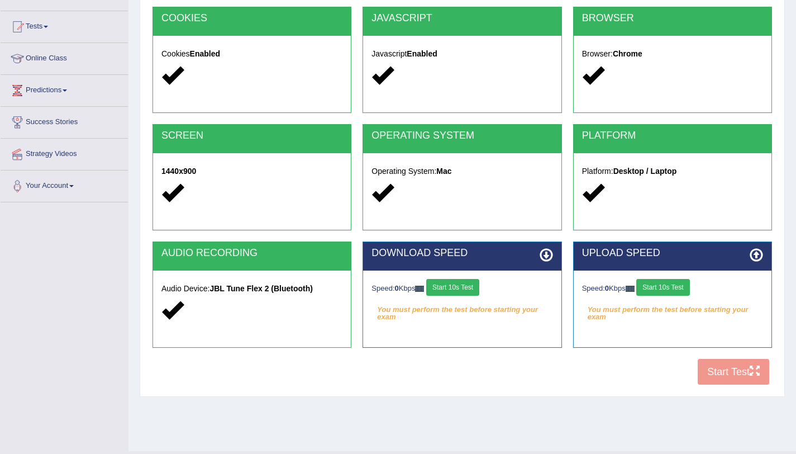
click at [455, 286] on button "Start 10s Test" at bounding box center [452, 287] width 53 height 17
click at [672, 287] on button "Start 10s Test" at bounding box center [663, 287] width 53 height 17
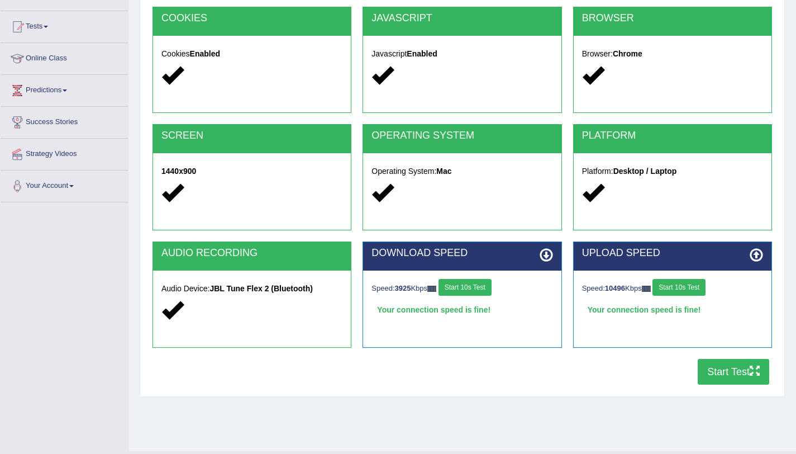
click at [721, 378] on button "Start Test" at bounding box center [734, 372] width 72 height 26
